Goal: Task Accomplishment & Management: Manage account settings

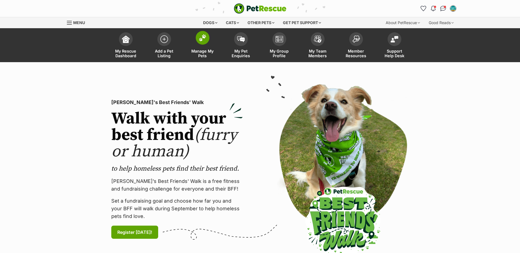
click at [211, 48] on link "Manage My Pets" at bounding box center [202, 46] width 38 height 33
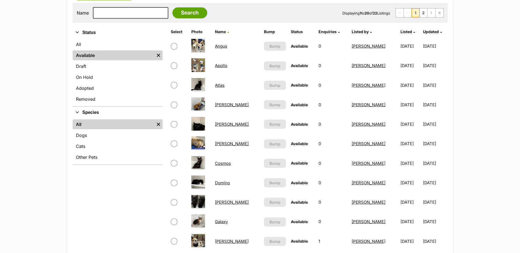
click at [221, 86] on link "Atlas" at bounding box center [220, 85] width 10 height 5
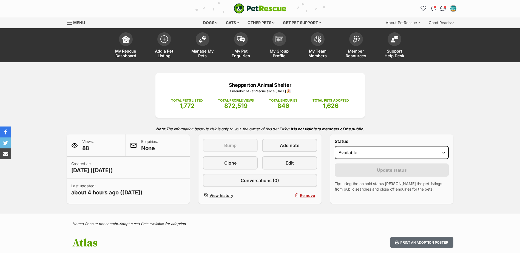
select select "on_hold"
click at [335, 146] on select "Draft Available On hold Adopted" at bounding box center [392, 152] width 114 height 13
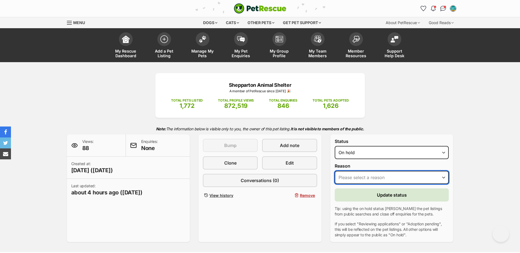
click at [358, 180] on select "Please select a reason Medical reasons Reviewing applications Adoption pending …" at bounding box center [392, 177] width 114 height 13
select select "adoption_pending"
click at [335, 171] on select "Please select a reason Medical reasons Reviewing applications Adoption pending …" at bounding box center [392, 177] width 114 height 13
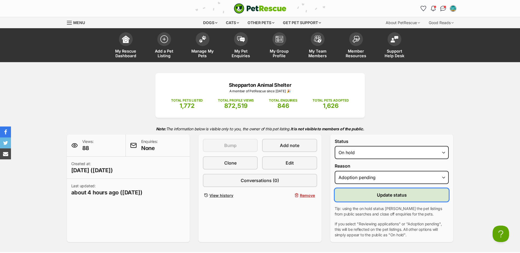
click at [353, 197] on button "Update status" at bounding box center [392, 195] width 114 height 13
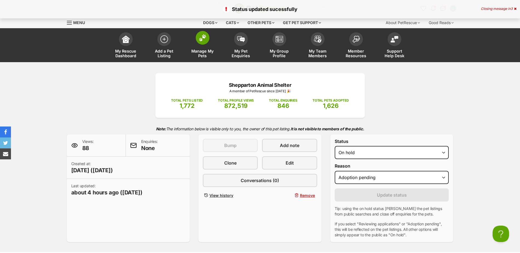
click at [209, 49] on span "Manage My Pets" at bounding box center [202, 53] width 25 height 9
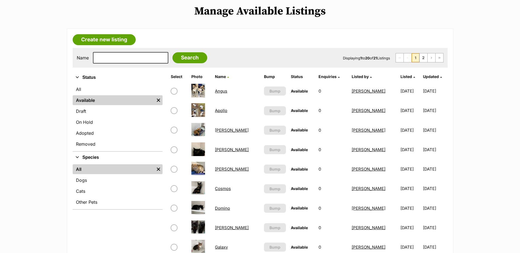
scroll to position [137, 0]
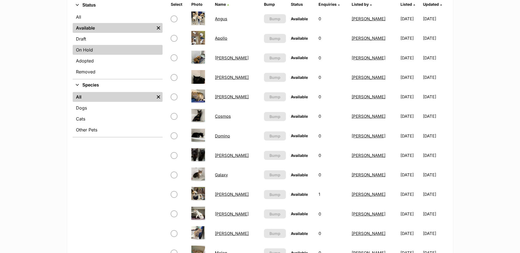
click at [102, 51] on link "On Hold" at bounding box center [118, 50] width 90 height 10
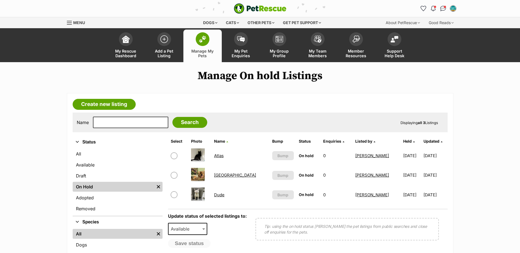
click at [204, 51] on span "Manage My Pets" at bounding box center [202, 53] width 25 height 9
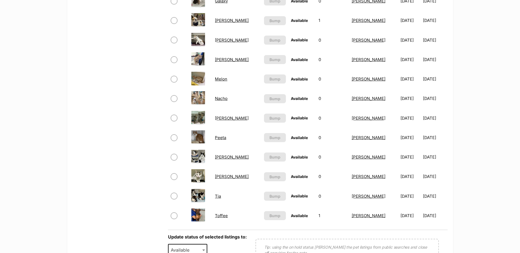
scroll to position [356, 0]
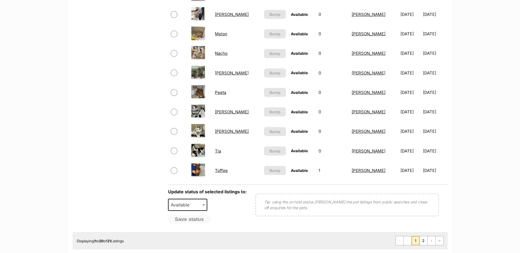
click at [225, 171] on link "Toffee" at bounding box center [221, 170] width 13 height 5
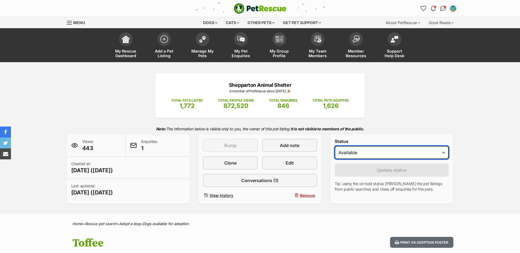
drag, startPoint x: 0, startPoint y: 0, endPoint x: 390, endPoint y: 160, distance: 421.4
click at [391, 152] on select "Draft - not available as listing has enquires Available On hold Adopted" at bounding box center [392, 152] width 114 height 13
select select "on_hold"
click at [335, 146] on select "Draft - not available as listing has enquires Available On hold Adopted" at bounding box center [392, 152] width 114 height 13
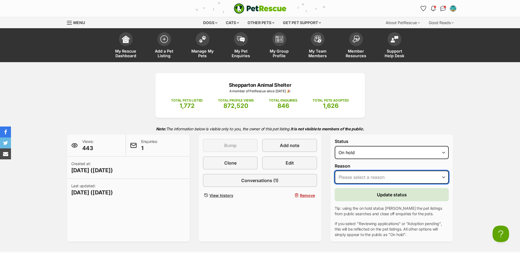
drag, startPoint x: 374, startPoint y: 178, endPoint x: 372, endPoint y: 184, distance: 6.5
click at [374, 178] on select "Please select a reason Medical reasons Reviewing applications Adoption pending …" at bounding box center [392, 177] width 114 height 13
select select "adoption_pending"
click at [335, 171] on select "Please select a reason Medical reasons Reviewing applications Adoption pending …" at bounding box center [392, 177] width 114 height 13
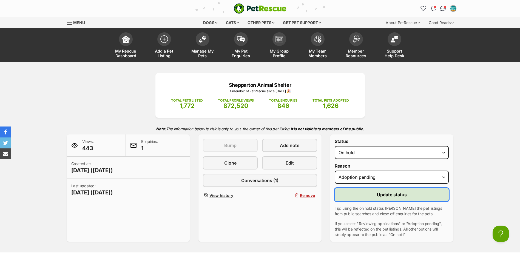
click at [360, 196] on button "Update status" at bounding box center [392, 194] width 114 height 13
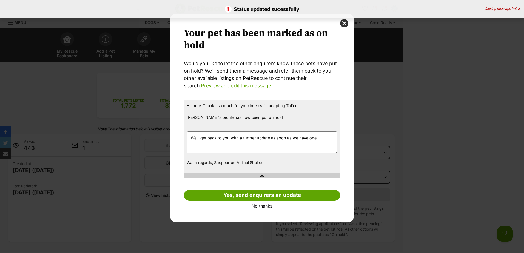
click at [263, 208] on link "No thanks" at bounding box center [262, 206] width 156 height 5
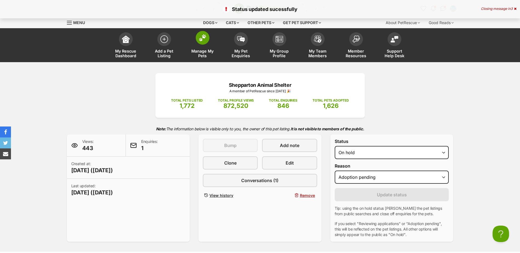
click at [200, 49] on link "Manage My Pets" at bounding box center [202, 46] width 38 height 33
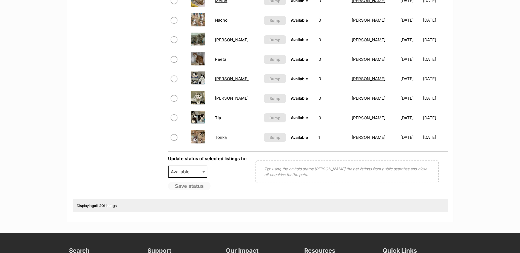
scroll to position [329, 0]
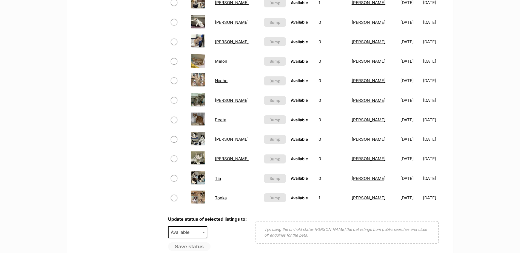
drag, startPoint x: 223, startPoint y: 121, endPoint x: 227, endPoint y: 121, distance: 4.7
click at [223, 121] on link "Peeta" at bounding box center [220, 119] width 11 height 5
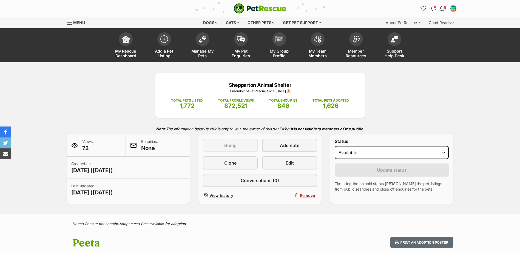
click at [380, 153] on select "Draft Available On hold Adopted" at bounding box center [392, 152] width 114 height 13
click at [335, 146] on select "Draft Available On hold Adopted" at bounding box center [392, 152] width 114 height 13
click at [373, 157] on select "Draft Available On hold Adopted" at bounding box center [392, 152] width 114 height 13
select select "on_hold"
click at [335, 146] on select "Draft Available On hold Adopted" at bounding box center [392, 152] width 114 height 13
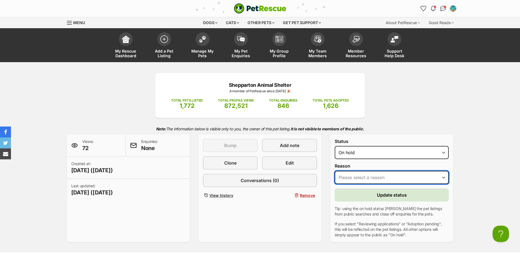
drag, startPoint x: 369, startPoint y: 175, endPoint x: 365, endPoint y: 184, distance: 9.8
click at [369, 175] on select "Please select a reason Medical reasons Reviewing applications Adoption pending …" at bounding box center [392, 177] width 114 height 13
select select "adoption_pending"
click at [335, 171] on select "Please select a reason Medical reasons Reviewing applications Adoption pending …" at bounding box center [392, 177] width 114 height 13
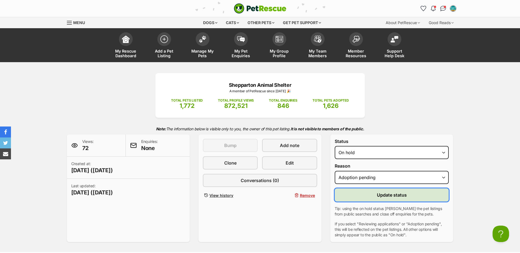
click at [356, 196] on button "Update status" at bounding box center [392, 195] width 114 height 13
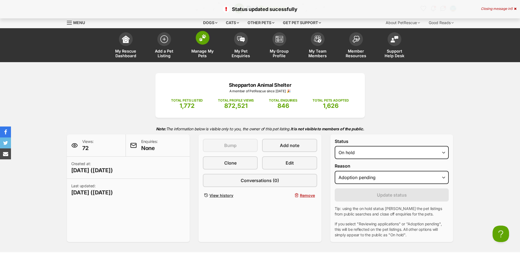
click at [211, 45] on link "Manage My Pets" at bounding box center [202, 46] width 38 height 33
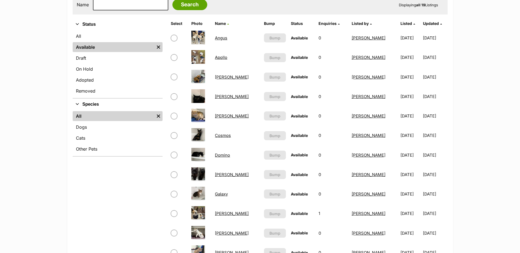
scroll to position [192, 0]
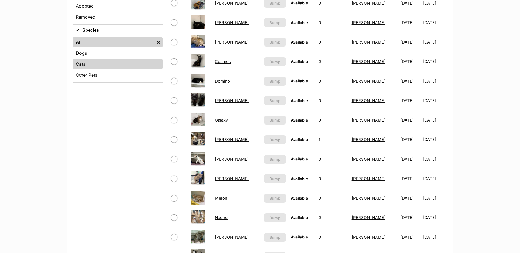
click at [85, 62] on link "Cats" at bounding box center [118, 64] width 90 height 10
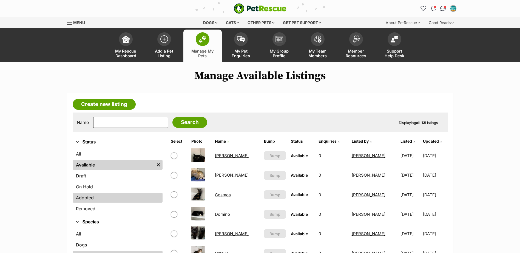
scroll to position [137, 0]
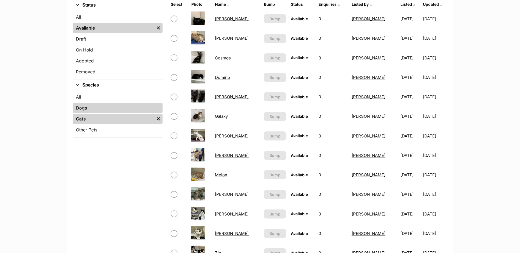
click at [82, 104] on link "Dogs" at bounding box center [118, 108] width 90 height 10
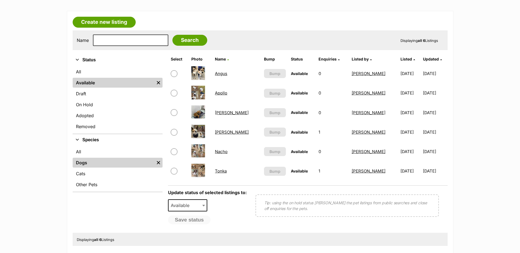
click at [219, 74] on link "Angus" at bounding box center [221, 73] width 12 height 5
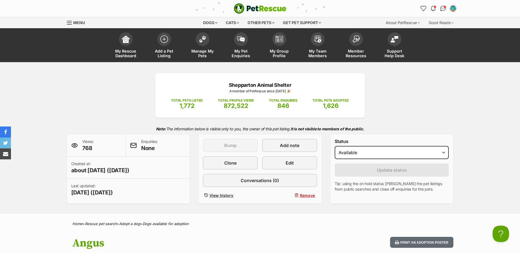
select select "on_hold"
click at [335, 146] on select "Draft Available On hold Adopted" at bounding box center [392, 152] width 114 height 13
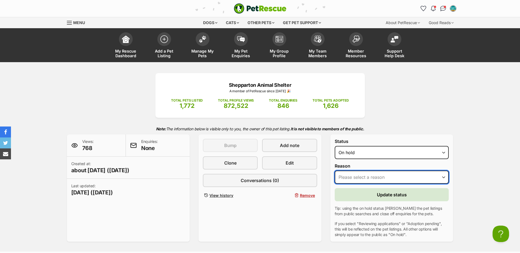
drag, startPoint x: 380, startPoint y: 175, endPoint x: 379, endPoint y: 184, distance: 8.8
click at [380, 175] on select "Please select a reason Medical reasons Reviewing applications Adoption pending …" at bounding box center [392, 177] width 114 height 13
select select "reviewing_applications"
click at [335, 171] on select "Please select a reason Medical reasons Reviewing applications Adoption pending …" at bounding box center [392, 177] width 114 height 13
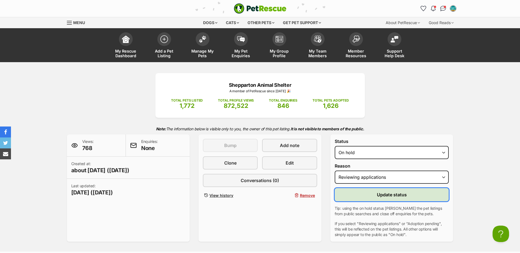
click at [370, 193] on button "Update status" at bounding box center [392, 194] width 114 height 13
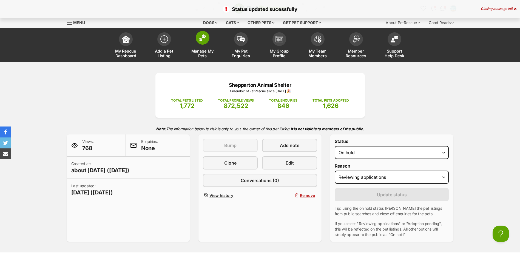
click at [204, 42] on span at bounding box center [203, 38] width 14 height 14
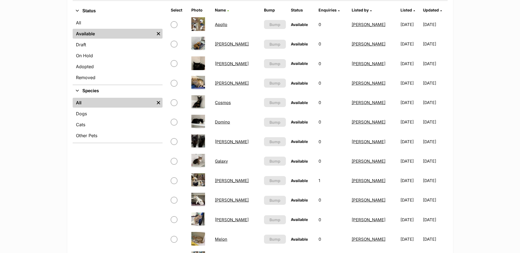
scroll to position [164, 0]
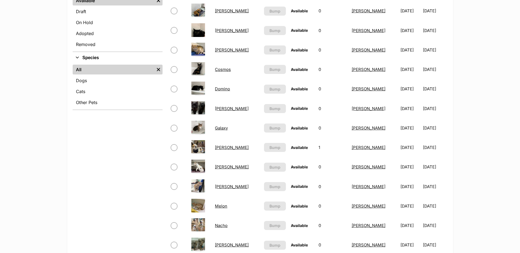
click at [223, 147] on link "Julia" at bounding box center [232, 147] width 34 height 5
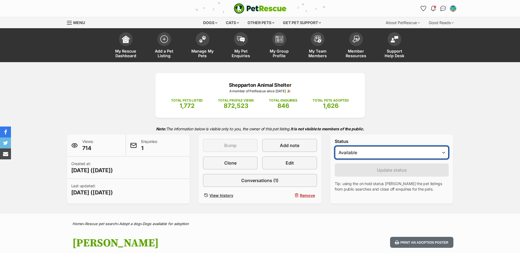
drag, startPoint x: 0, startPoint y: 0, endPoint x: 399, endPoint y: 160, distance: 430.0
click at [402, 157] on select "Draft - not available as listing has enquires Available On hold Adopted" at bounding box center [392, 152] width 114 height 13
select select "on_hold"
click at [335, 146] on select "Draft - not available as listing has enquires Available On hold Adopted" at bounding box center [392, 152] width 114 height 13
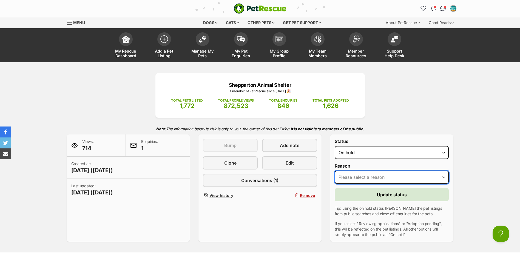
drag, startPoint x: 375, startPoint y: 174, endPoint x: 374, endPoint y: 184, distance: 10.2
click at [375, 174] on select "Please select a reason Medical reasons Reviewing applications Adoption pending …" at bounding box center [392, 177] width 114 height 13
select select "reviewing_applications"
click at [335, 171] on select "Please select a reason Medical reasons Reviewing applications Adoption pending …" at bounding box center [392, 177] width 114 height 13
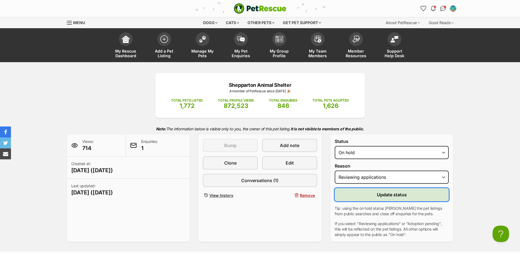
click at [364, 195] on button "Update status" at bounding box center [392, 194] width 114 height 13
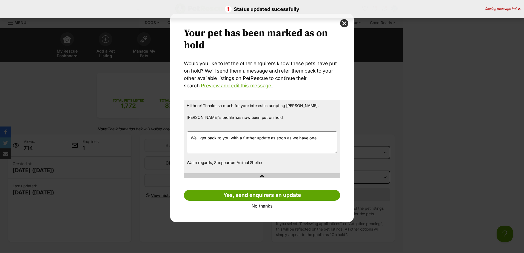
click at [259, 206] on link "No thanks" at bounding box center [262, 206] width 156 height 5
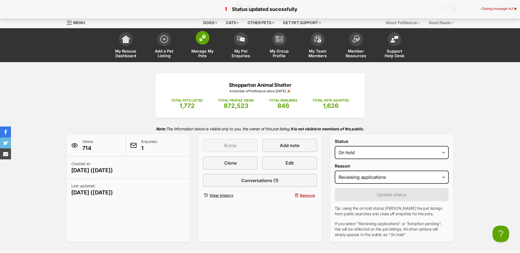
click at [188, 42] on link "Manage My Pets" at bounding box center [202, 46] width 38 height 33
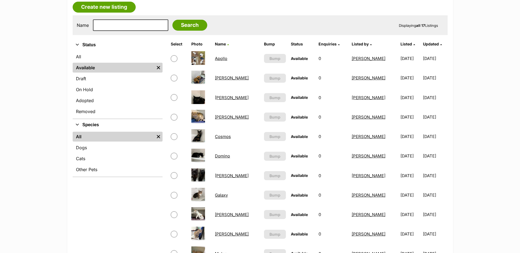
scroll to position [27, 0]
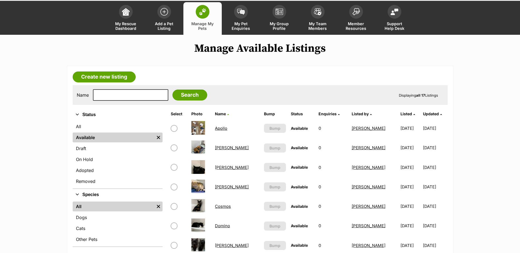
click at [99, 165] on ul "All Available Remove filter Draft On Hold Adopted Removed" at bounding box center [118, 155] width 90 height 68
click at [98, 159] on link "On Hold" at bounding box center [118, 160] width 90 height 10
